Goal: Check status: Check status

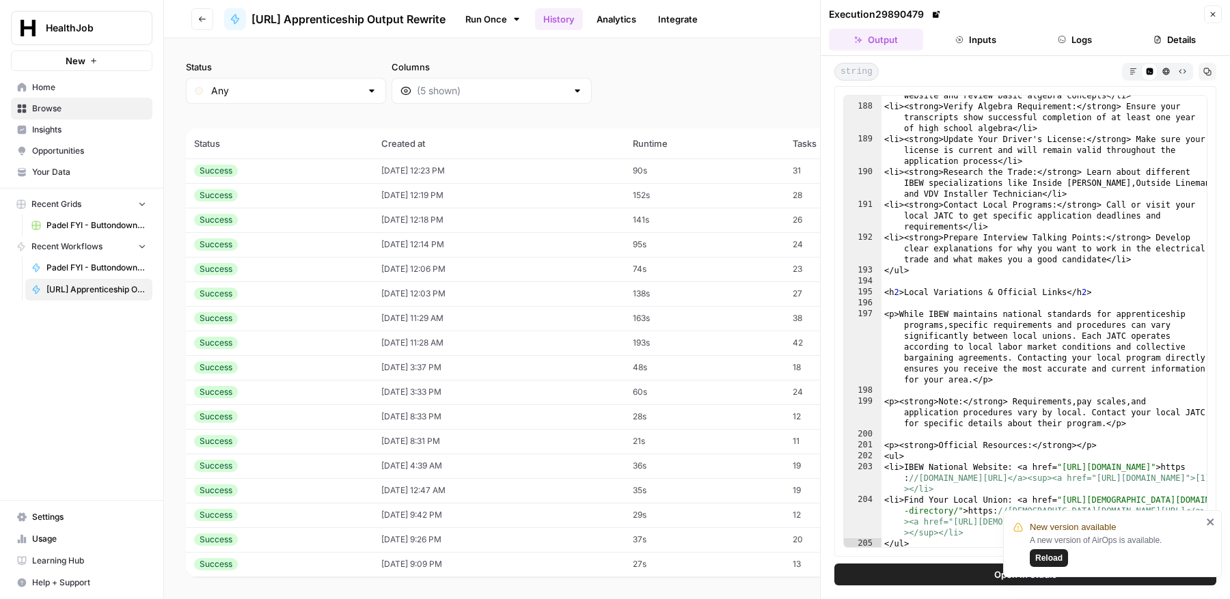
scroll to position [3667, 0]
click at [1208, 69] on icon "button" at bounding box center [1207, 72] width 8 height 8
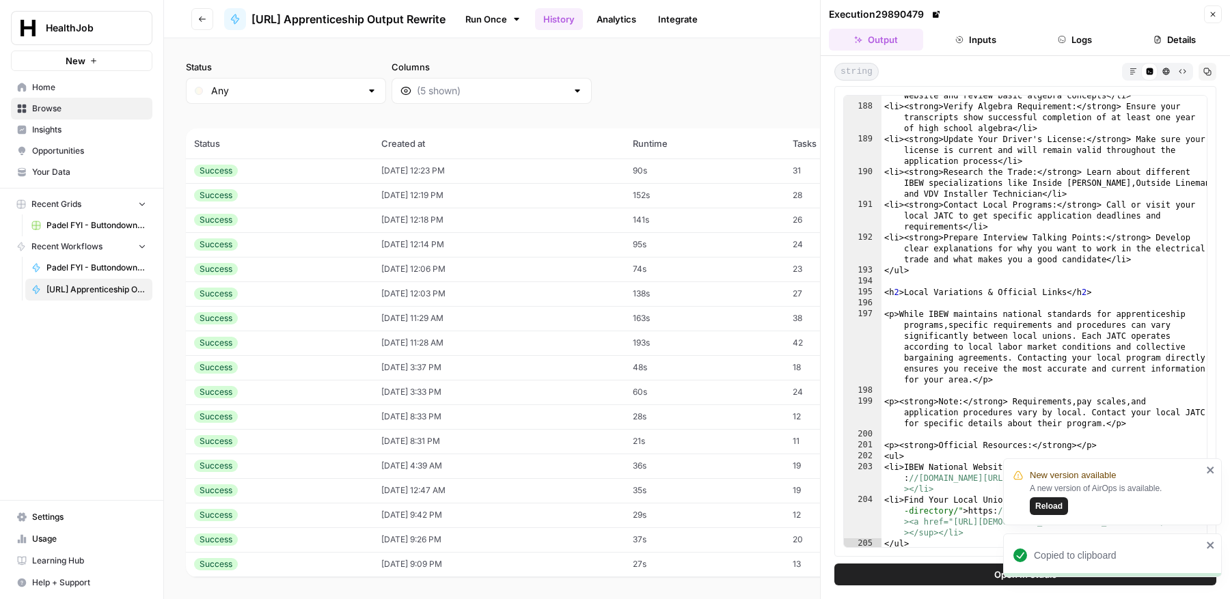
click at [1049, 508] on span "Reload" at bounding box center [1048, 506] width 27 height 12
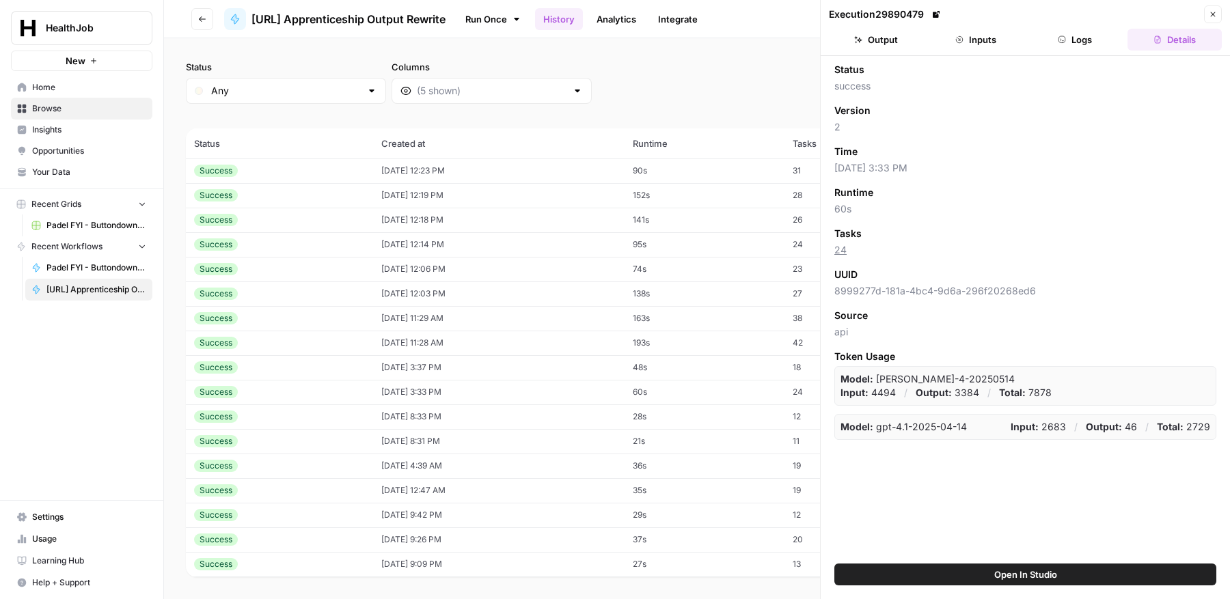
click at [905, 41] on button "Output" at bounding box center [876, 40] width 94 height 22
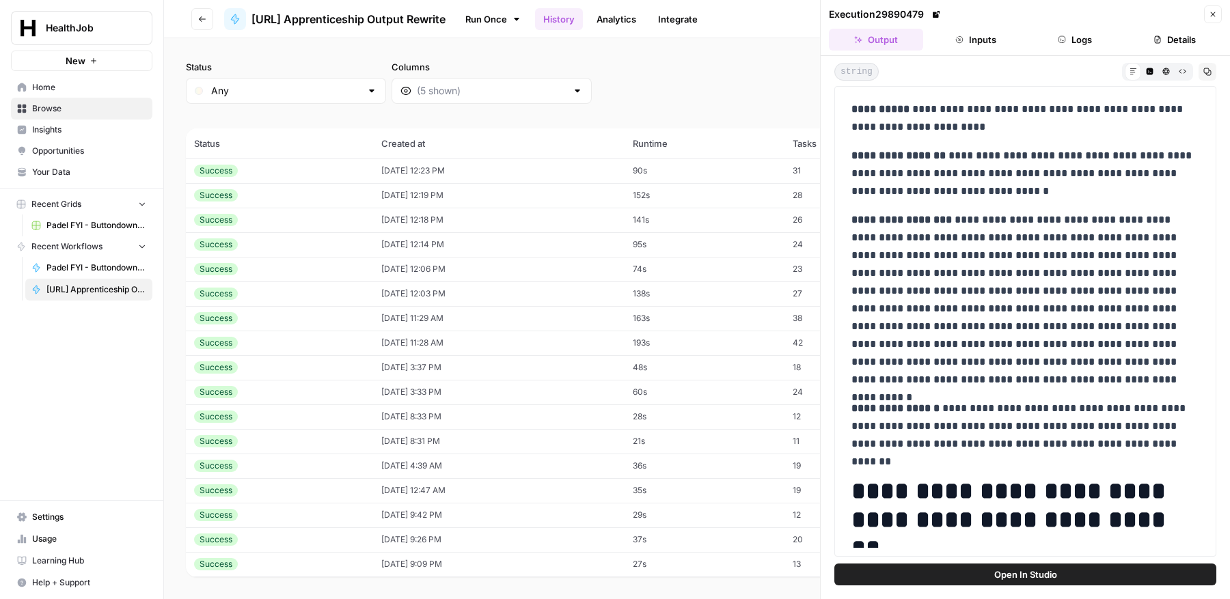
click at [985, 39] on button "Inputs" at bounding box center [975, 40] width 94 height 22
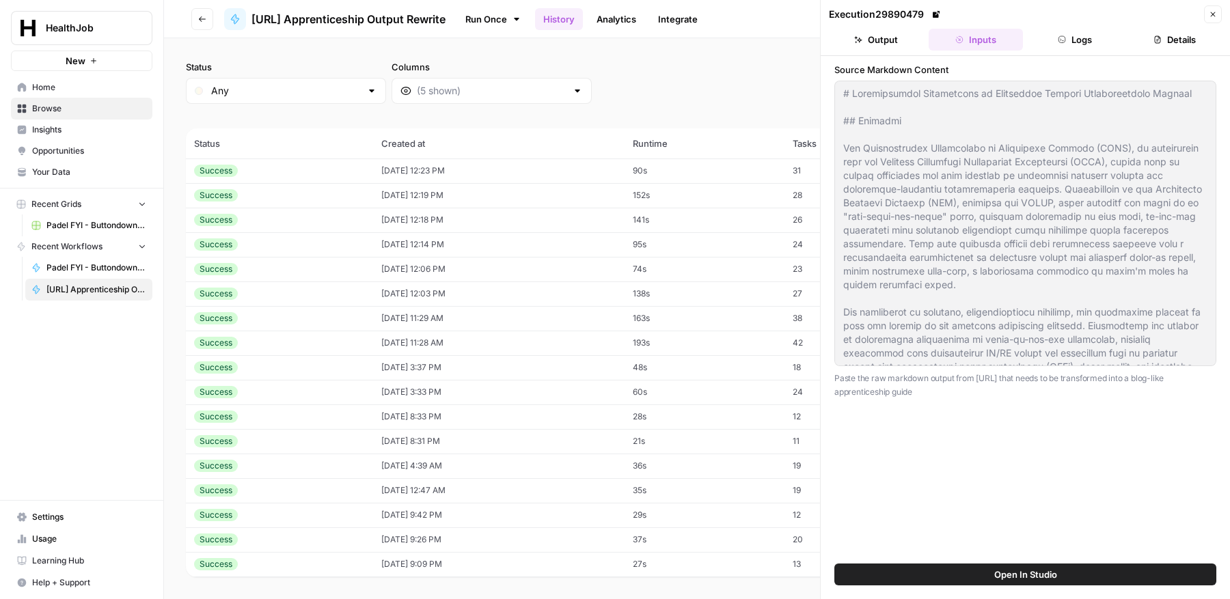
click at [1205, 16] on button "Close" at bounding box center [1213, 14] width 18 height 18
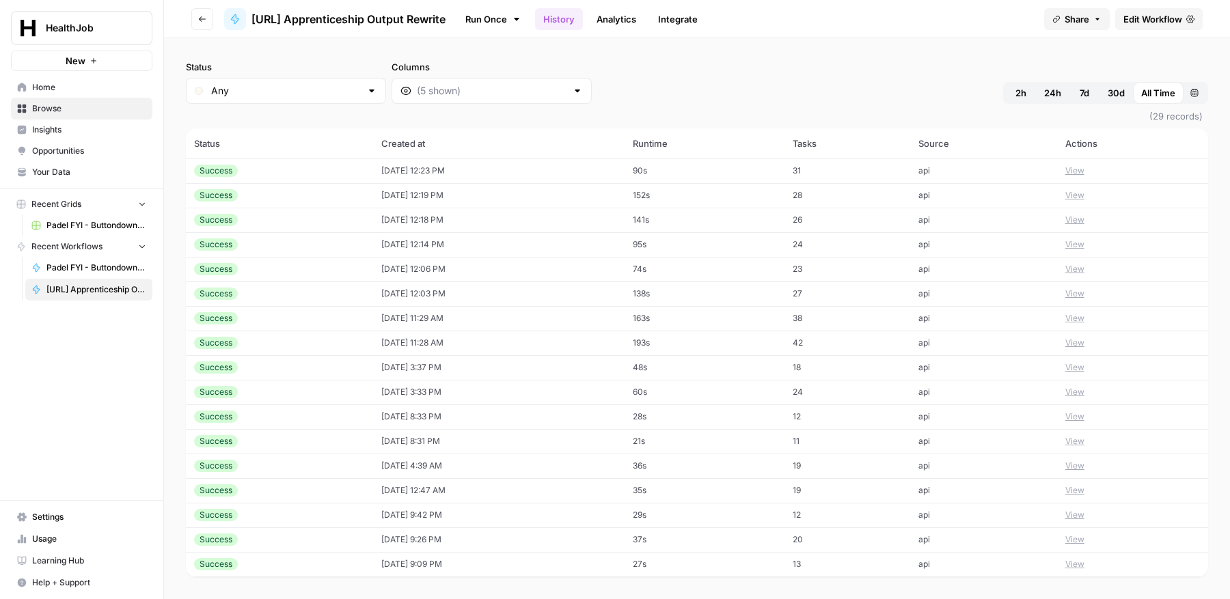
click at [1083, 170] on button "View" at bounding box center [1074, 171] width 19 height 12
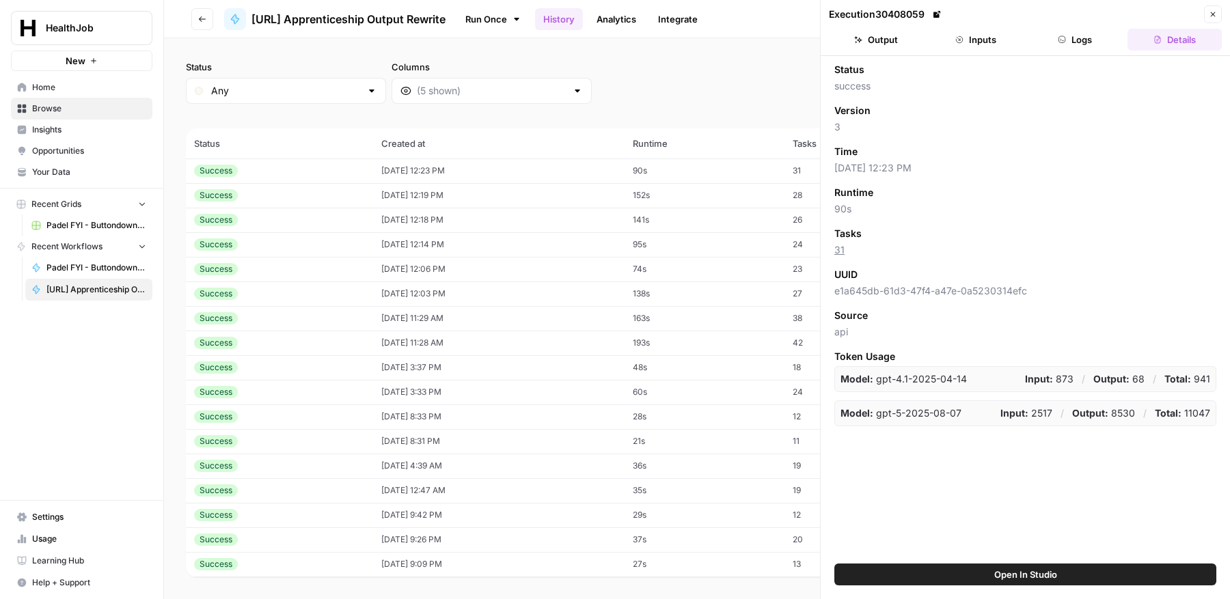
click at [903, 44] on button "Output" at bounding box center [876, 40] width 94 height 22
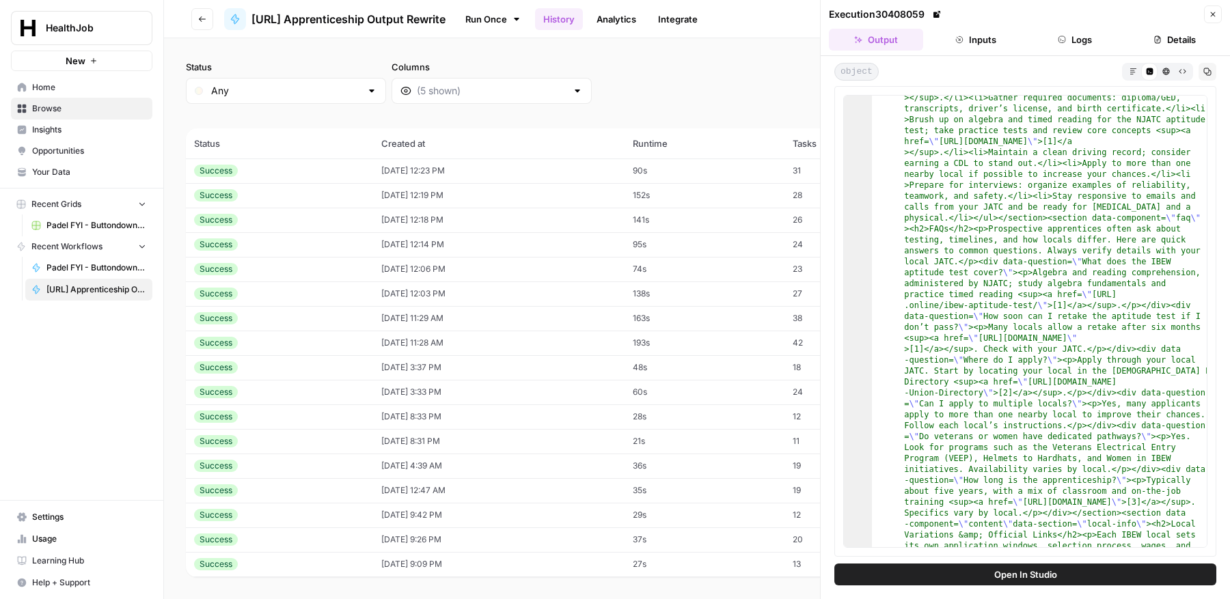
scroll to position [2410, 0]
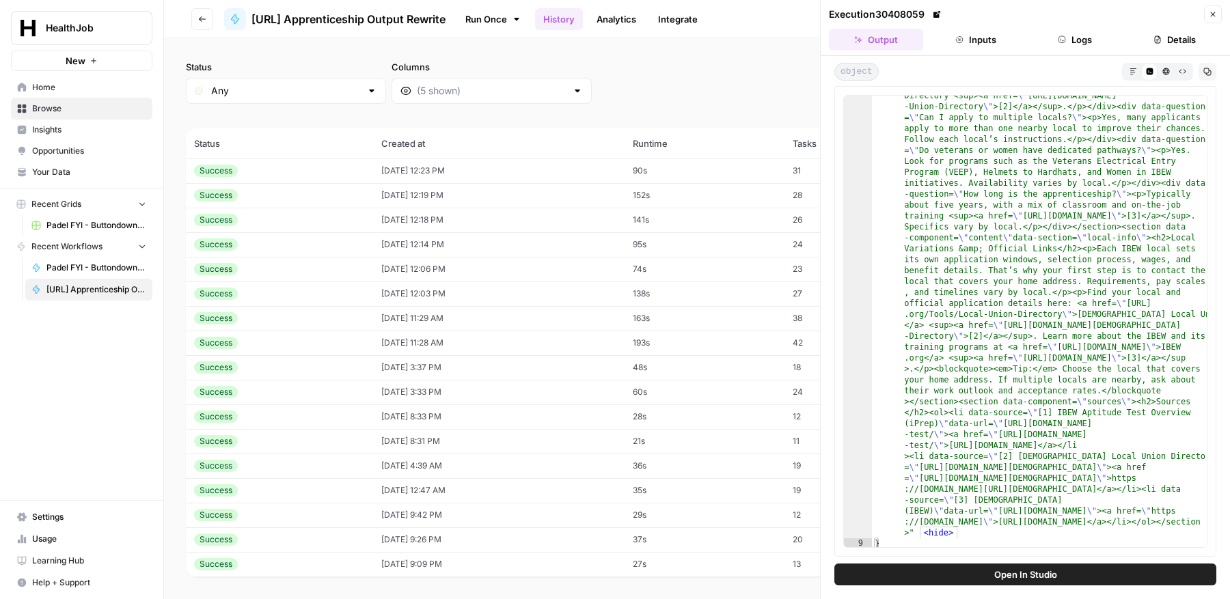
click at [983, 41] on button "Inputs" at bounding box center [975, 40] width 94 height 22
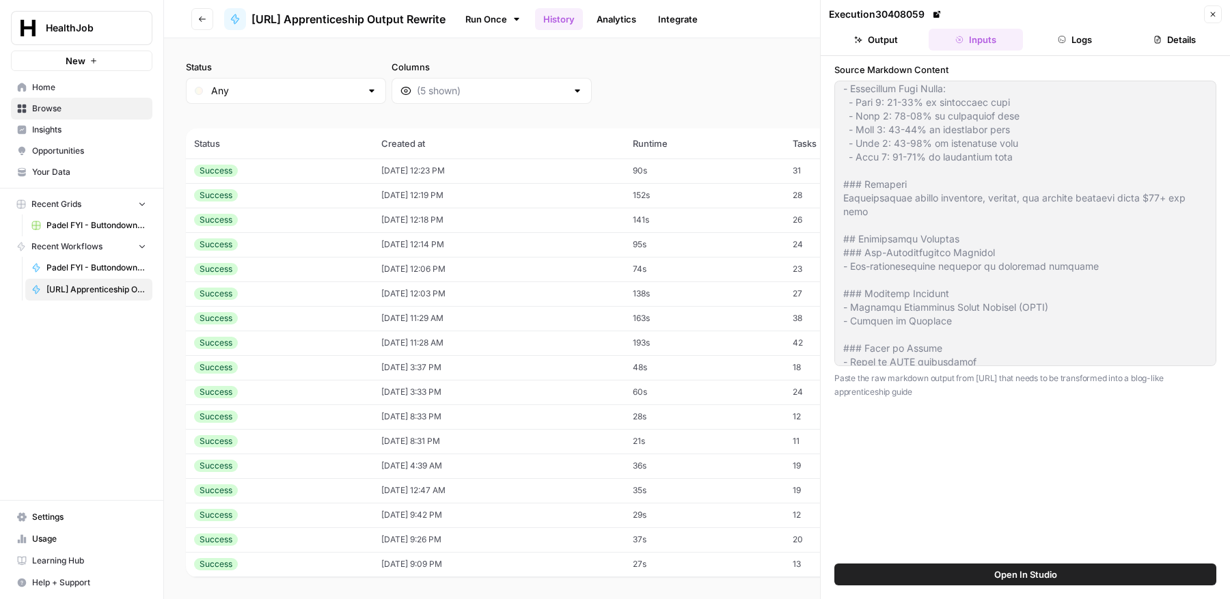
scroll to position [860, 0]
